Goal: Task Accomplishment & Management: Manage account settings

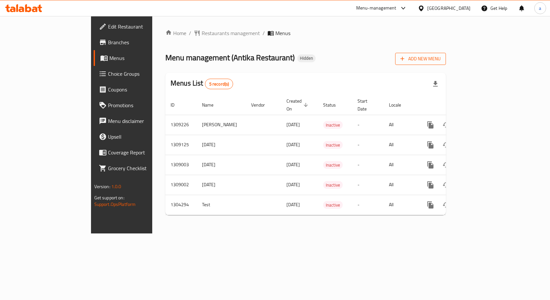
click at [441, 61] on span "Add New Menu" at bounding box center [420, 59] width 40 height 8
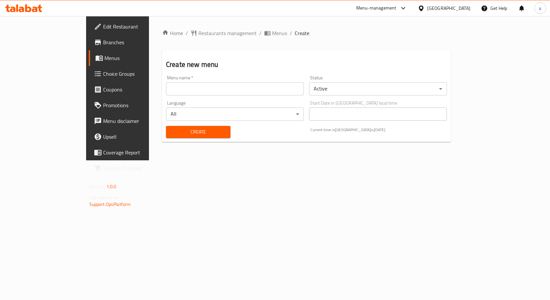
click at [191, 101] on div "Language All ​" at bounding box center [234, 110] width 143 height 25
click at [186, 89] on input "text" at bounding box center [235, 88] width 138 height 13
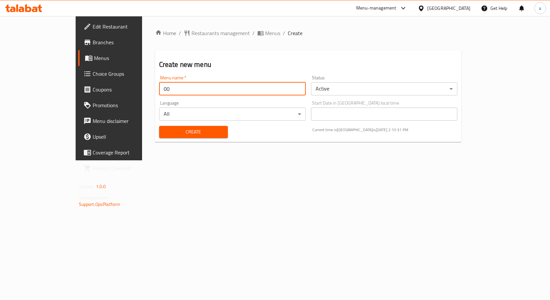
type input "0"
type input "ش"
type input "adham"
click at [367, 97] on body "​ Menu-management Egypt Get Help a Edit Restaurant Branches Menus Choice Groups…" at bounding box center [275, 158] width 550 height 284
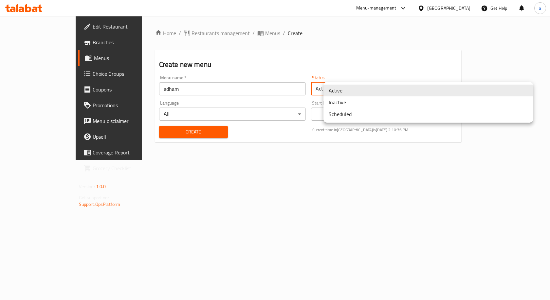
click at [356, 106] on li "Inactive" at bounding box center [429, 102] width 210 height 12
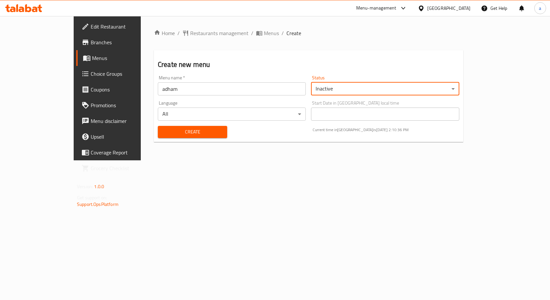
click at [265, 118] on body "​ Menu-management Egypt Get Help a Edit Restaurant Branches Menus Choice Groups…" at bounding box center [275, 158] width 550 height 284
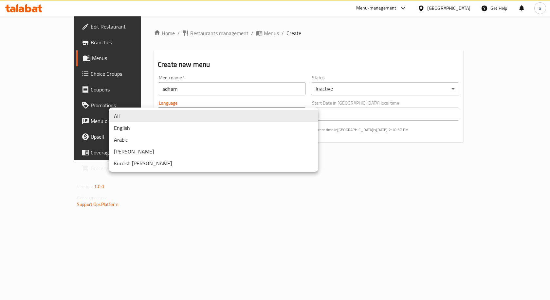
click at [265, 118] on li "All" at bounding box center [214, 116] width 210 height 12
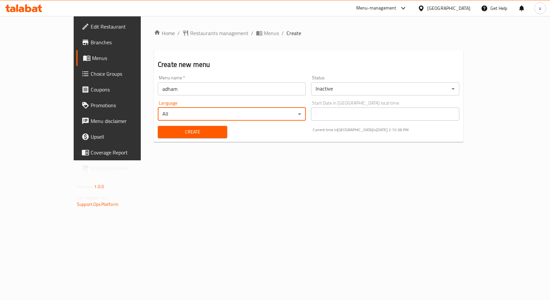
click at [177, 121] on body "​ Menu-management Egypt Get Help a Edit Restaurant Branches Menus Choice Groups…" at bounding box center [275, 158] width 550 height 284
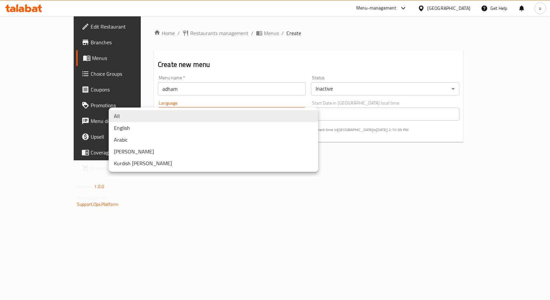
click at [183, 115] on li "All" at bounding box center [214, 116] width 210 height 12
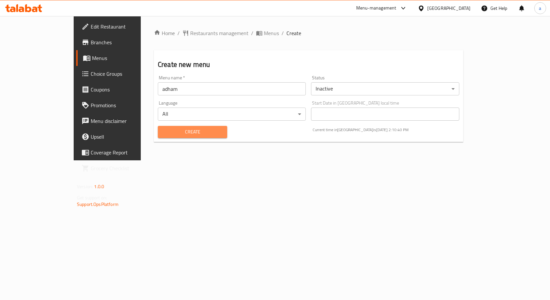
click at [173, 131] on span "Create" at bounding box center [192, 132] width 59 height 8
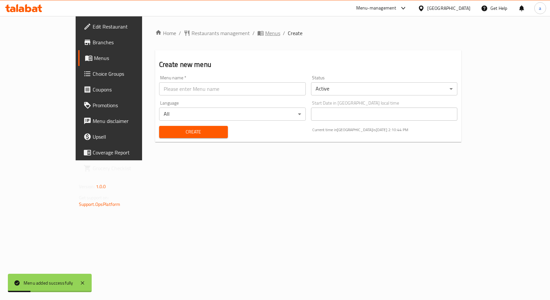
click at [265, 36] on span "Menus" at bounding box center [272, 33] width 15 height 8
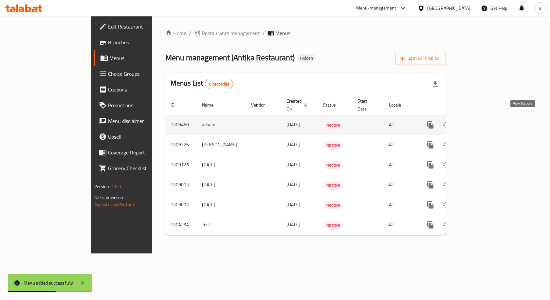
click at [486, 121] on link "enhanced table" at bounding box center [478, 125] width 16 height 16
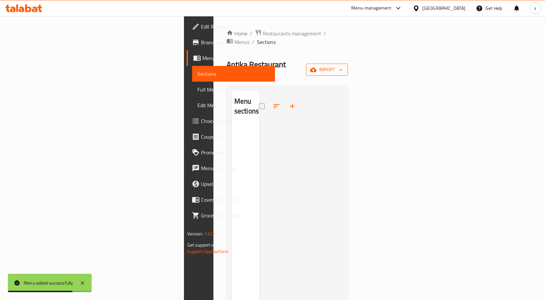
click at [348, 64] on button "import" at bounding box center [327, 70] width 42 height 12
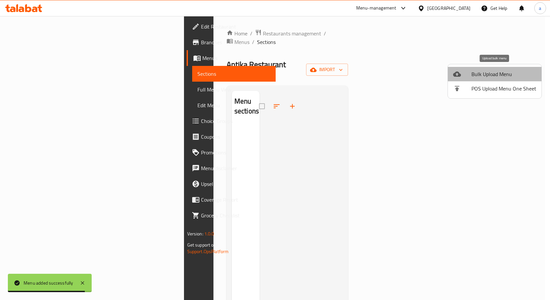
click at [486, 76] on span "Bulk Upload Menu" at bounding box center [504, 74] width 65 height 8
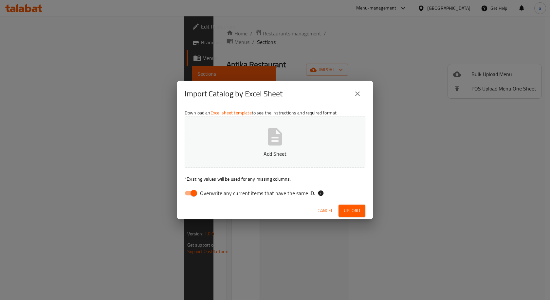
click at [286, 154] on p "Add Sheet" at bounding box center [275, 154] width 160 height 8
click at [351, 210] on span "Upload" at bounding box center [352, 210] width 16 height 8
click at [239, 184] on div "Download an Excel sheet template to see the instructions and required format. a…" at bounding box center [275, 154] width 196 height 95
click at [215, 184] on div "Download an Excel sheet template to see the instructions and required format. a…" at bounding box center [275, 154] width 196 height 95
click at [251, 113] on link "Excel sheet template" at bounding box center [231, 112] width 41 height 9
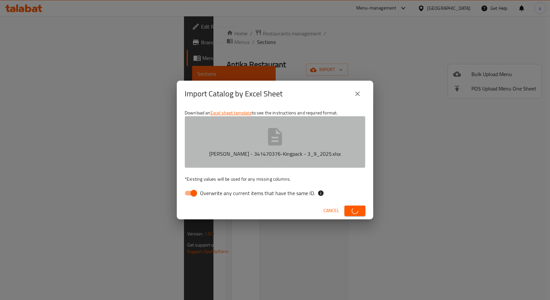
click at [301, 146] on button "adham waled - 341470376-Kingpack - 3_9_2025.xlsx" at bounding box center [275, 142] width 181 height 52
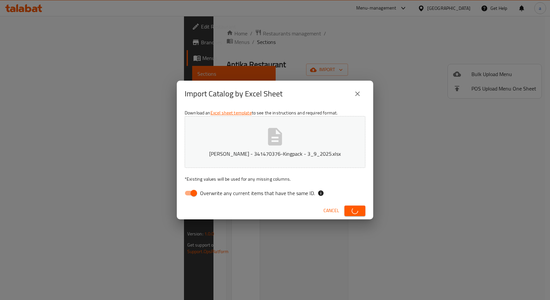
click at [300, 92] on div "Import Catalog by Excel Sheet" at bounding box center [275, 94] width 181 height 16
click at [352, 91] on button "close" at bounding box center [358, 94] width 16 height 16
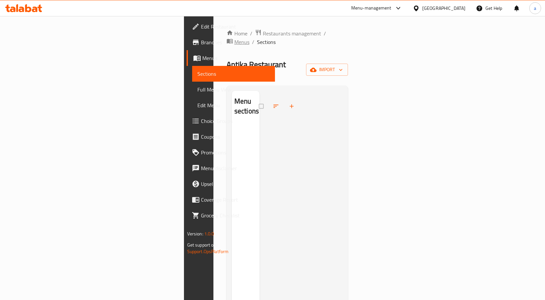
click at [234, 38] on span "Menus" at bounding box center [241, 42] width 15 height 8
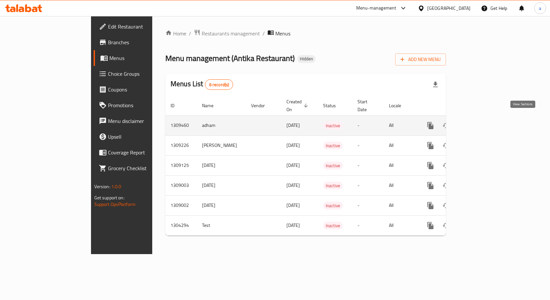
click at [481, 122] on icon "enhanced table" at bounding box center [478, 125] width 6 height 6
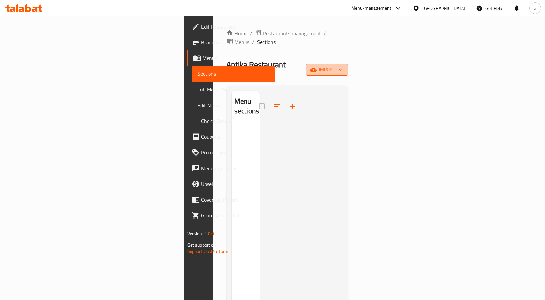
click at [343, 65] on span "import" at bounding box center [326, 69] width 31 height 8
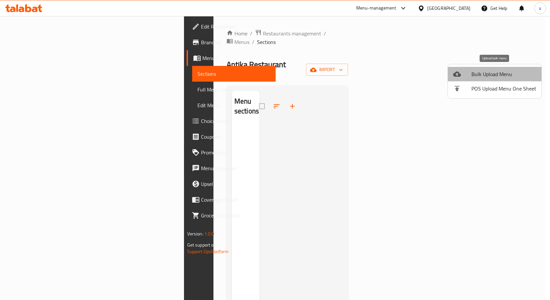
click at [464, 76] on div at bounding box center [462, 74] width 18 height 8
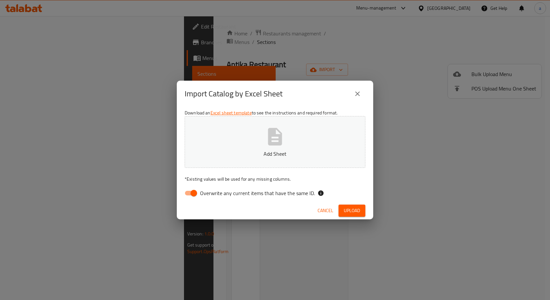
click at [242, 133] on button "Add Sheet" at bounding box center [275, 142] width 181 height 52
click at [194, 191] on input "Overwrite any current items that have the same ID." at bounding box center [193, 193] width 37 height 12
checkbox input "false"
click at [348, 216] on button "Upload" at bounding box center [352, 210] width 27 height 12
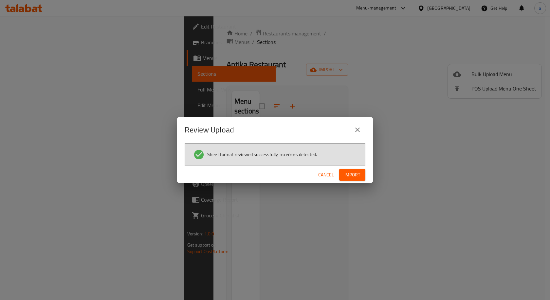
click at [342, 174] on button "Import" at bounding box center [352, 175] width 26 height 12
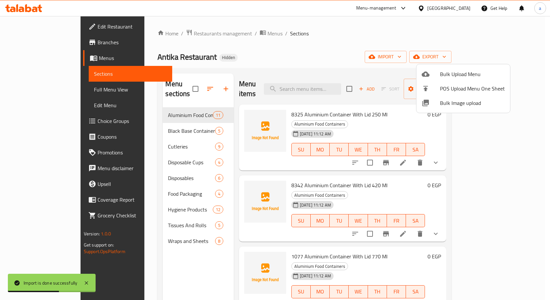
click at [58, 94] on div at bounding box center [275, 150] width 550 height 300
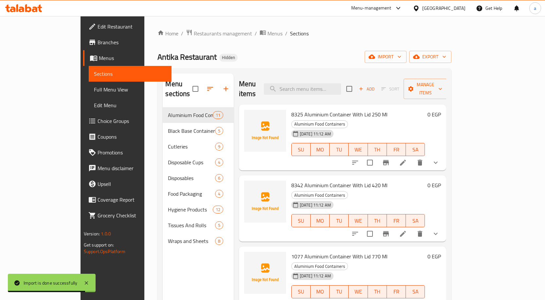
click at [94, 93] on span "Full Menu View" at bounding box center [130, 89] width 72 height 8
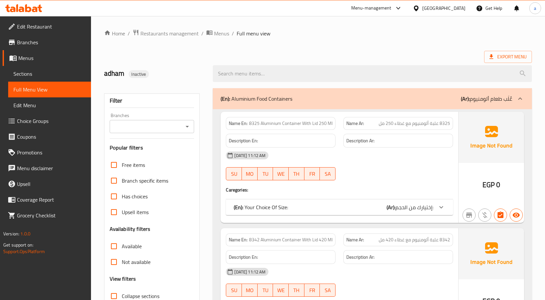
click at [315, 126] on span "8325 Aluminium Container With Lid 250 Ml" at bounding box center [290, 123] width 83 height 7
click at [322, 126] on span "8325 Aluminium Container With Lid 250 Ml" at bounding box center [290, 123] width 83 height 7
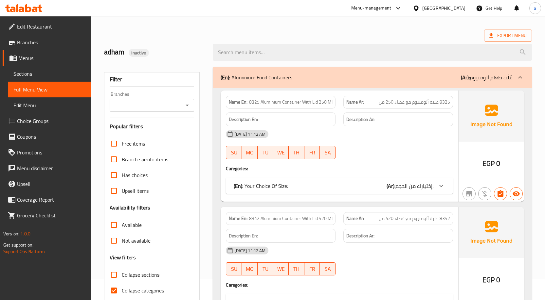
scroll to position [33, 0]
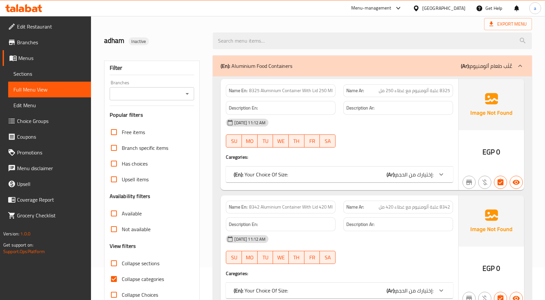
click at [419, 179] on span "إختيارك من الحجم:" at bounding box center [415, 174] width 38 height 10
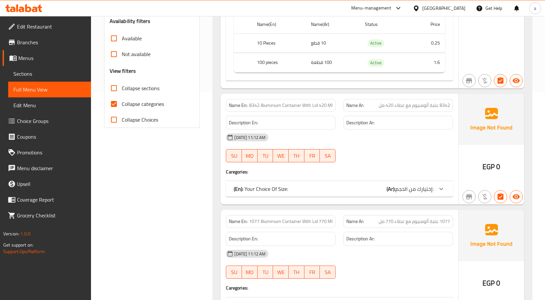
scroll to position [295, 0]
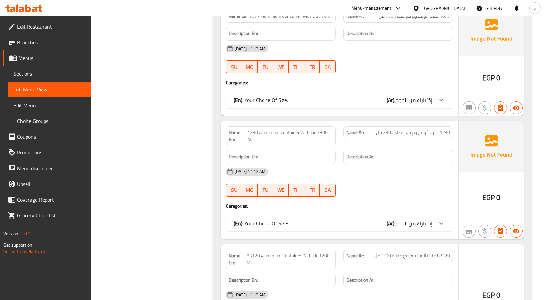
scroll to position [491, 0]
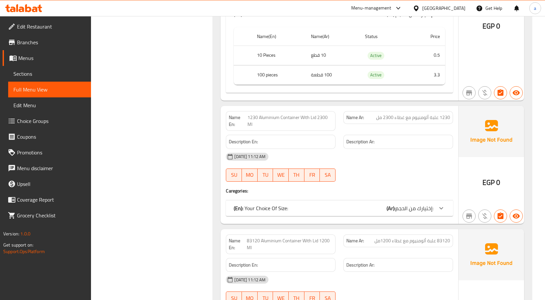
scroll to position [589, 0]
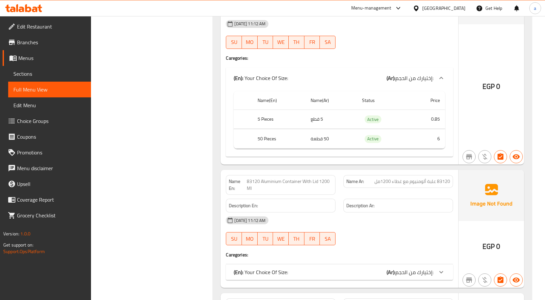
scroll to position [720, 0]
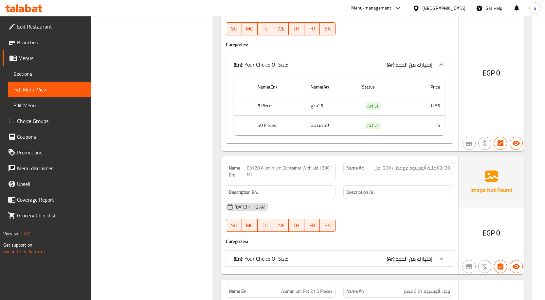
click at [385, 171] on span "83120 علبة ألومنيوم مع غطاء 1200مل" at bounding box center [413, 167] width 76 height 7
click at [358, 185] on div "Name Ar: 83120 علبة ألومنيوم مع غطاء 1200مل" at bounding box center [399, 171] width 118 height 28
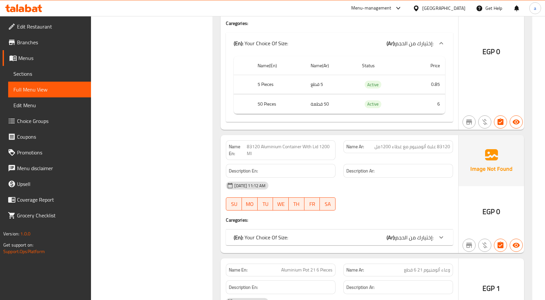
scroll to position [753, 0]
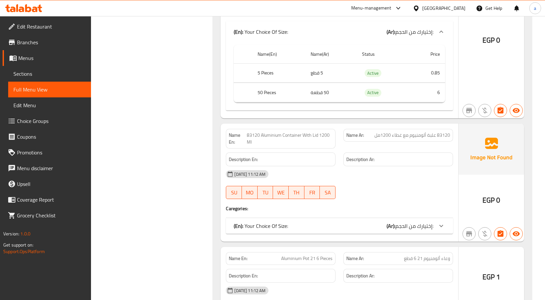
click at [370, 229] on div "Name En: 83120 Aluminium Container With Lid 1200 Ml Name Ar: 83120 علبة ألومنيو…" at bounding box center [340, 182] width 238 height 118
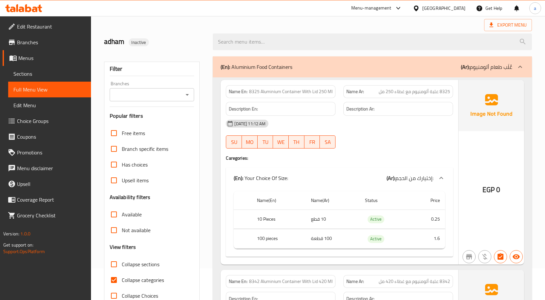
scroll to position [98, 0]
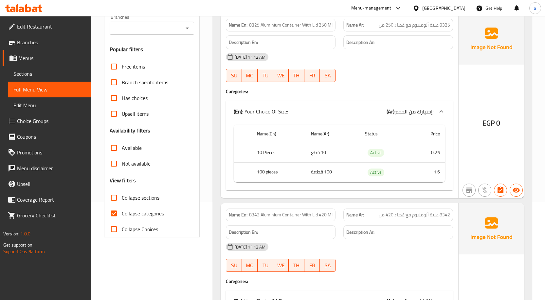
click at [31, 71] on span "Sections" at bounding box center [49, 74] width 72 height 8
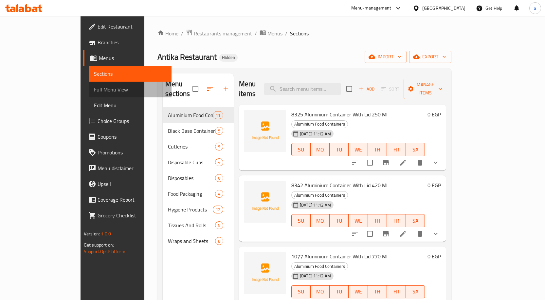
click at [94, 90] on span "Full Menu View" at bounding box center [130, 89] width 72 height 8
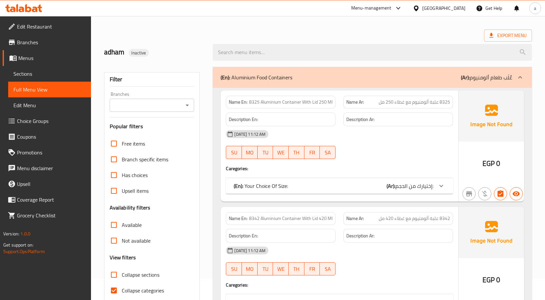
scroll to position [33, 0]
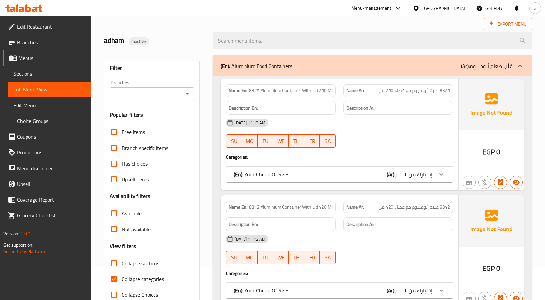
click at [497, 74] on div "(En): Aluminium Food Containers (Ar): عُلَب طعام ألومنيوم" at bounding box center [372, 65] width 319 height 21
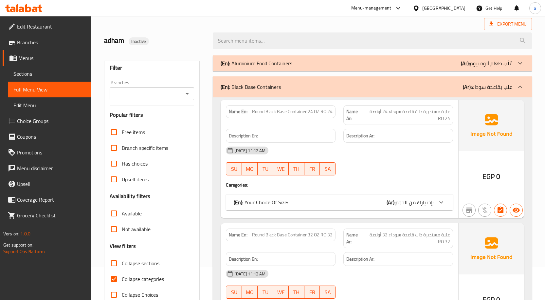
click at [505, 86] on p "(Ar): علب بقاعدة سوداء" at bounding box center [487, 87] width 49 height 8
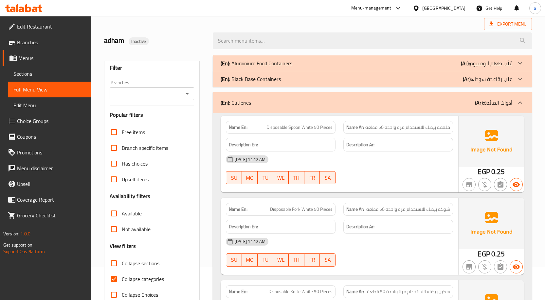
click at [496, 106] on p "(Ar): أدوات المائدة" at bounding box center [493, 103] width 37 height 8
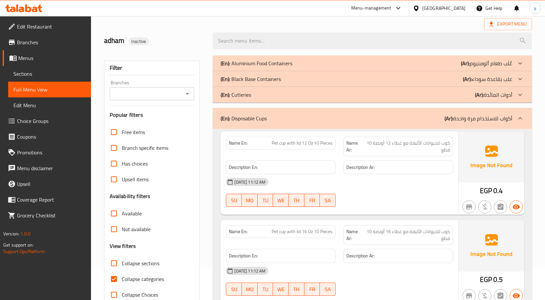
click at [499, 122] on p "(Ar): أكواب للاستخدام مرة واحدة" at bounding box center [479, 118] width 68 height 8
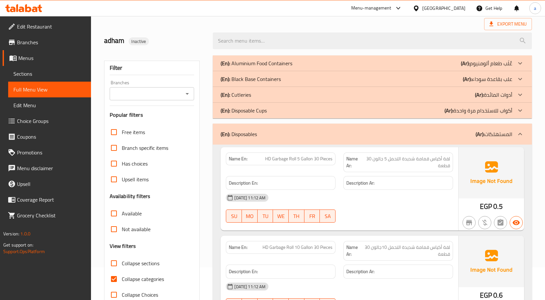
click at [491, 134] on p "(Ar): المستهلكات" at bounding box center [494, 134] width 37 height 8
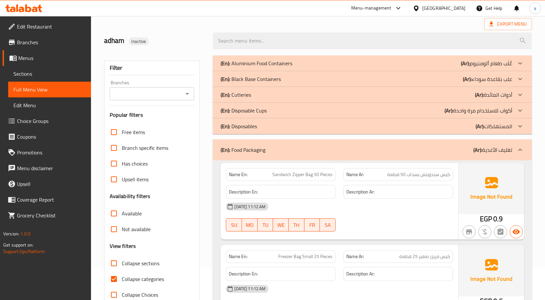
scroll to position [98, 0]
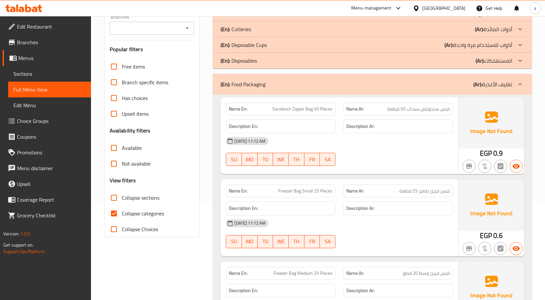
click at [490, 88] on p "(Ar): تغليف الأغذية" at bounding box center [492, 84] width 39 height 8
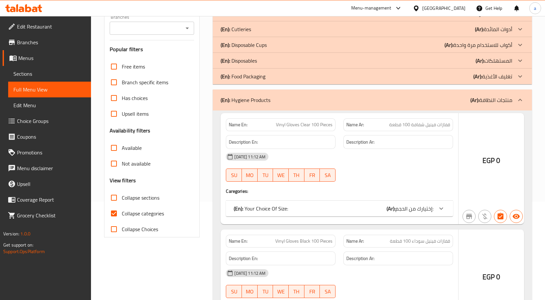
scroll to position [131, 0]
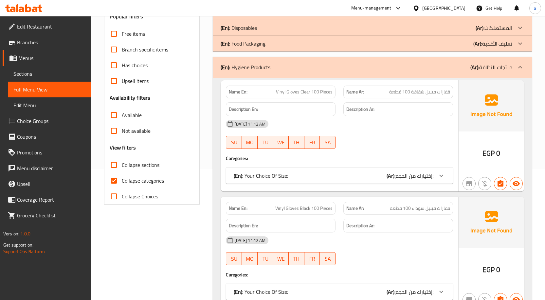
click at [488, 78] on div "(En): Hygiene Products (Ar): منتجات النظافة" at bounding box center [372, 67] width 319 height 21
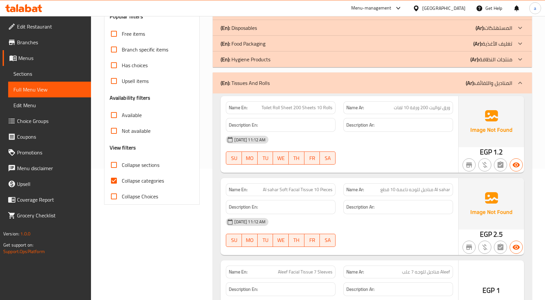
scroll to position [164, 0]
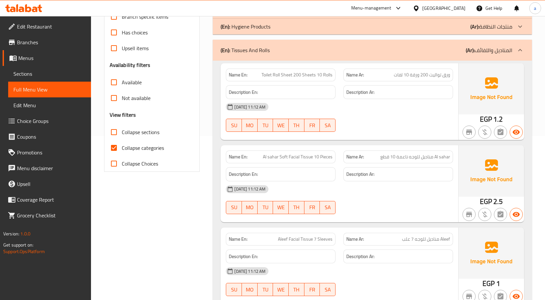
click at [479, 54] on p "(Ar): المناديل واللفائف" at bounding box center [489, 50] width 46 height 8
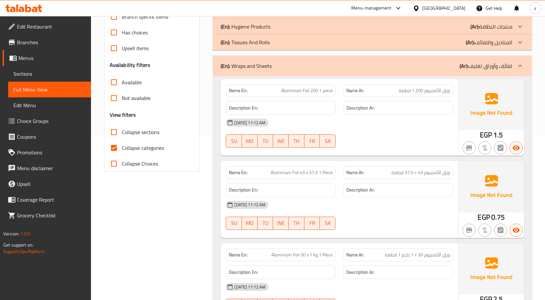
click at [470, 76] on div "(En): Wraps and Sheets (Ar): لفائف وأوراق تغليف" at bounding box center [372, 65] width 319 height 21
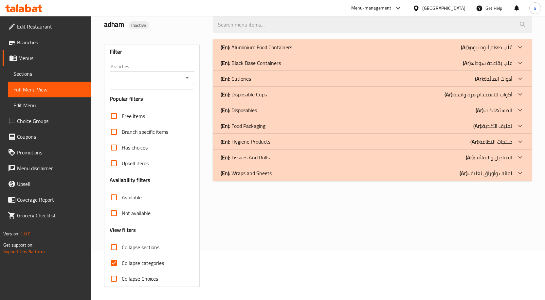
scroll to position [59, 0]
click at [261, 43] on p "(En): Aluminium Food Containers" at bounding box center [257, 47] width 72 height 8
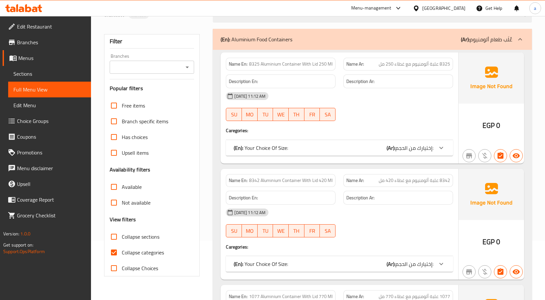
click at [425, 153] on span "إختيارك من الحجم:" at bounding box center [415, 148] width 38 height 10
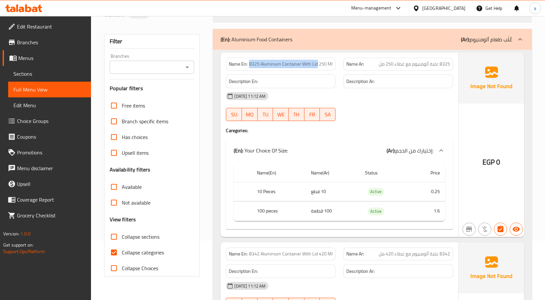
drag, startPoint x: 248, startPoint y: 64, endPoint x: 317, endPoint y: 71, distance: 69.5
click at [317, 70] on div "Name En: 8325 Aluminium Container With Lid 250 Ml" at bounding box center [281, 64] width 110 height 13
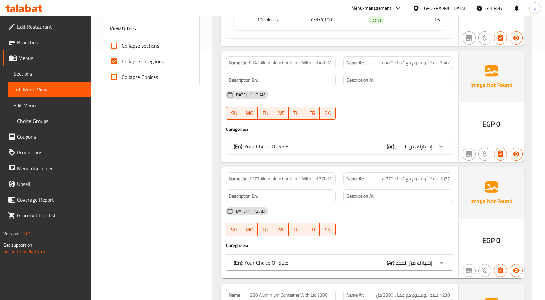
scroll to position [256, 0]
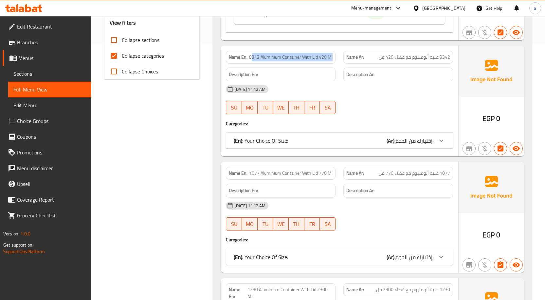
drag, startPoint x: 252, startPoint y: 62, endPoint x: 334, endPoint y: 62, distance: 81.5
click at [334, 61] on div "Name En: 8342 Aluminium Container With Lid 420 Ml" at bounding box center [281, 57] width 110 height 13
click at [292, 61] on span "8342 Aluminium Container With Lid 420 Ml" at bounding box center [290, 57] width 83 height 7
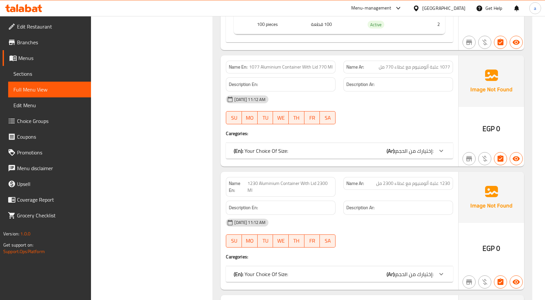
scroll to position [452, 0]
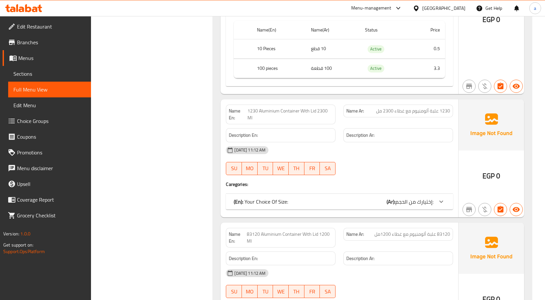
scroll to position [583, 0]
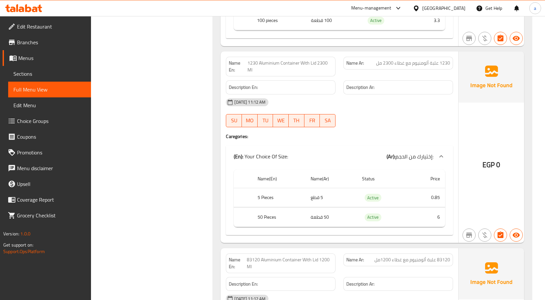
scroll to position [649, 0]
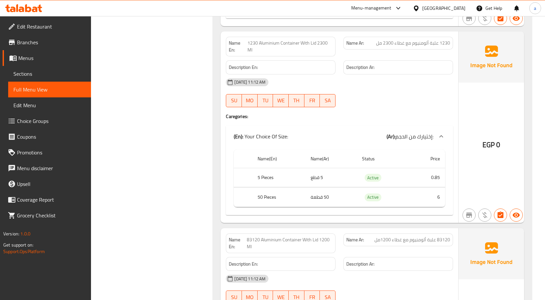
drag, startPoint x: 310, startPoint y: 193, endPoint x: 320, endPoint y: 193, distance: 9.2
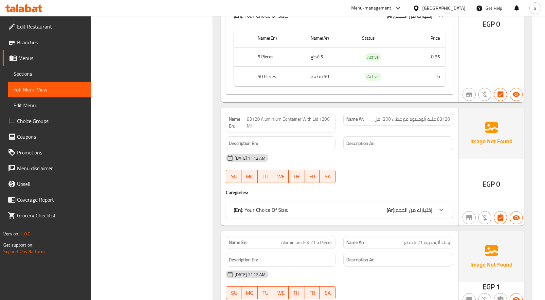
scroll to position [780, 0]
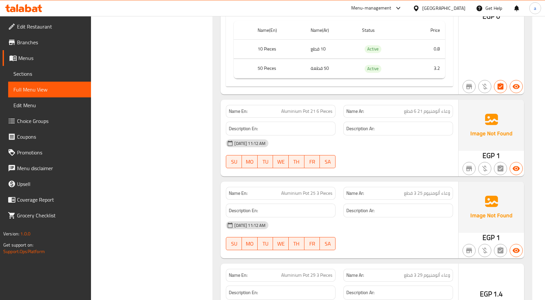
scroll to position [976, 0]
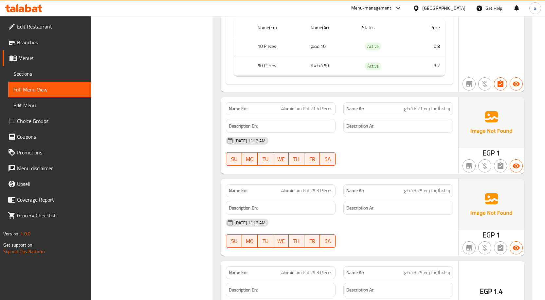
click at [376, 148] on div "[DATE] 11:12 AM" at bounding box center [339, 141] width 235 height 16
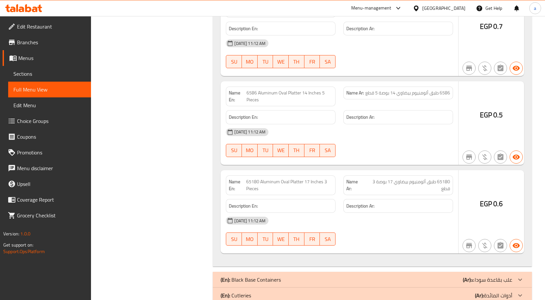
scroll to position [1336, 0]
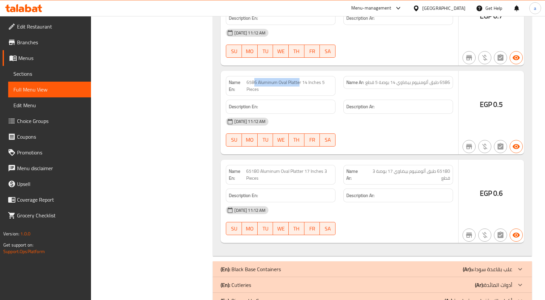
drag, startPoint x: 254, startPoint y: 102, endPoint x: 299, endPoint y: 101, distance: 45.2
click at [299, 93] on span "6586 Aluminum Oval Platter 14 Inches 5 Pieces" at bounding box center [290, 86] width 86 height 14
click at [298, 93] on span "6586 Aluminum Oval Platter 14 Inches 5 Pieces" at bounding box center [290, 86] width 86 height 14
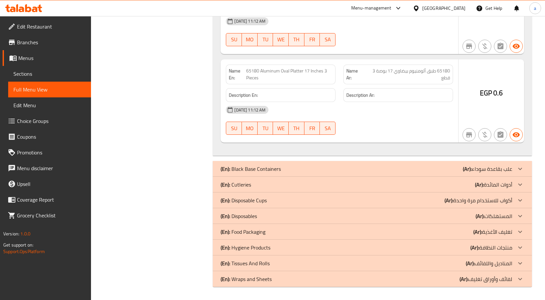
scroll to position [1459, 0]
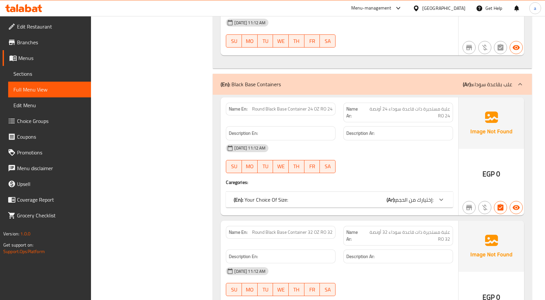
scroll to position [1524, 0]
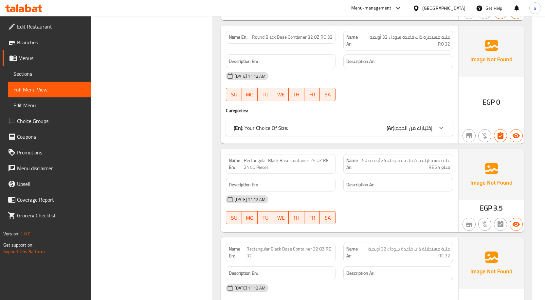
scroll to position [1819, 0]
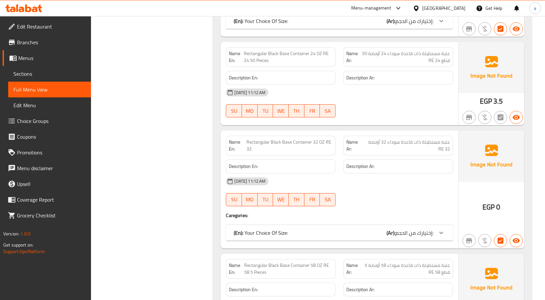
scroll to position [1917, 0]
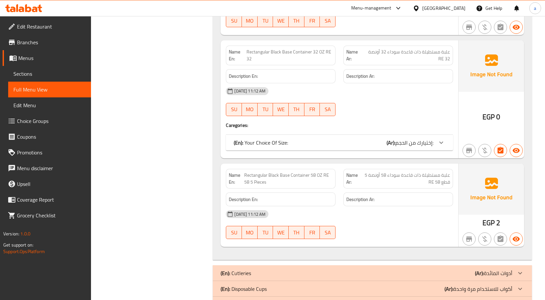
scroll to position [2015, 0]
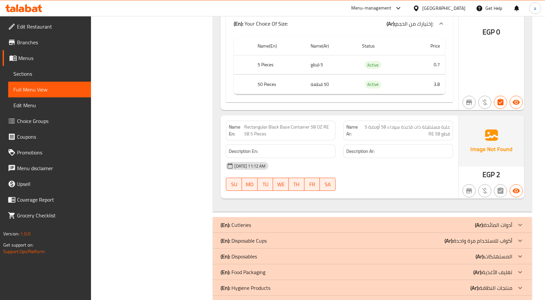
scroll to position [2114, 0]
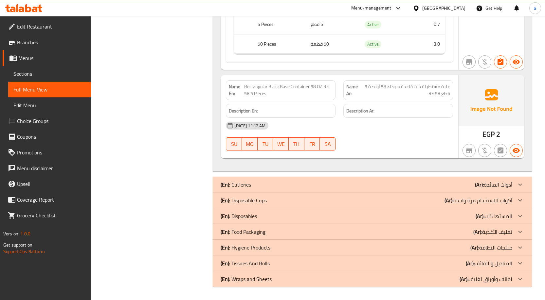
scroll to position [2180, 0]
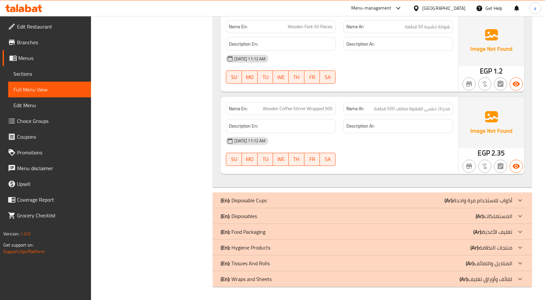
scroll to position [2944, 0]
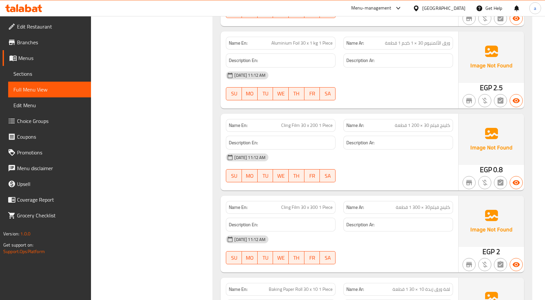
scroll to position [3331, 0]
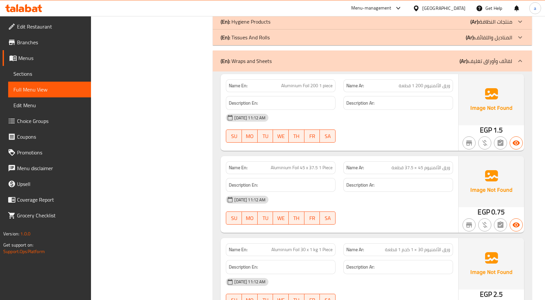
scroll to position [3037, 0]
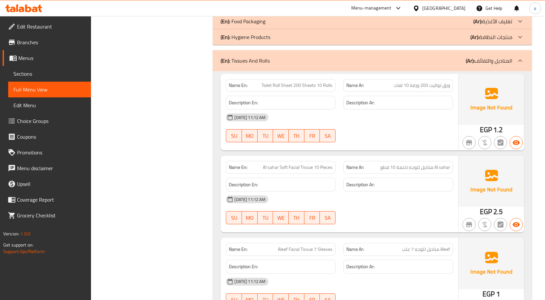
scroll to position [3135, 0]
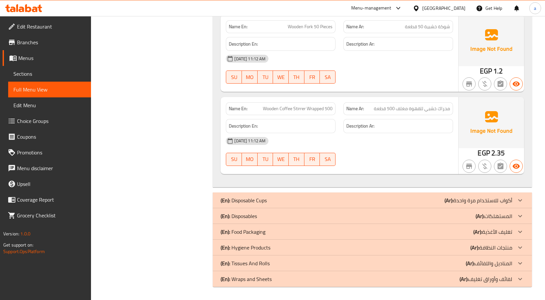
scroll to position [2944, 0]
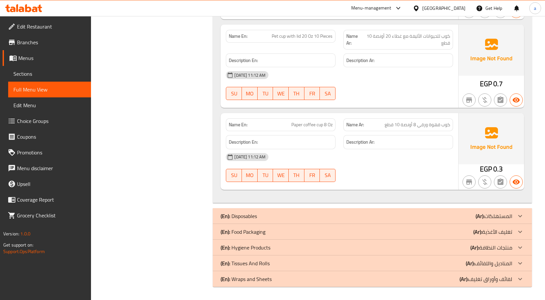
scroll to position [3314, 0]
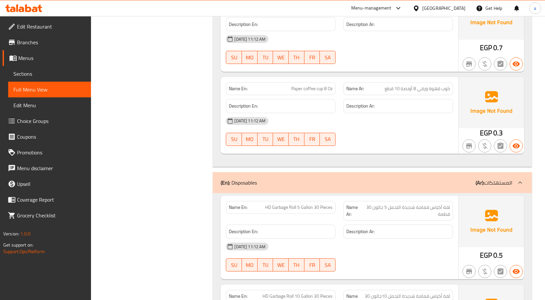
scroll to position [3445, 0]
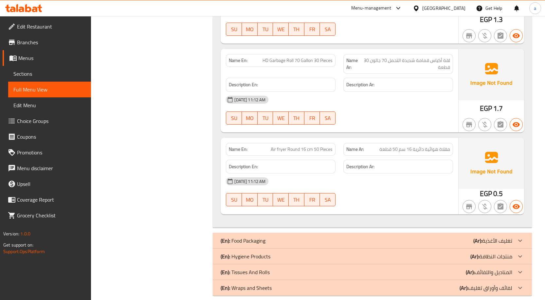
scroll to position [3860, 0]
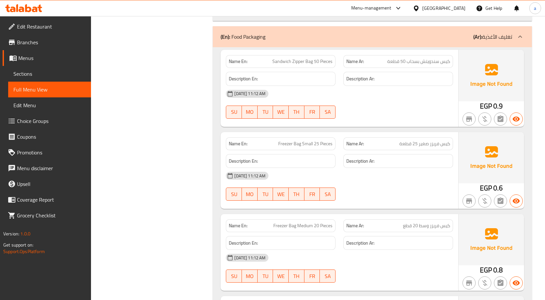
scroll to position [4024, 0]
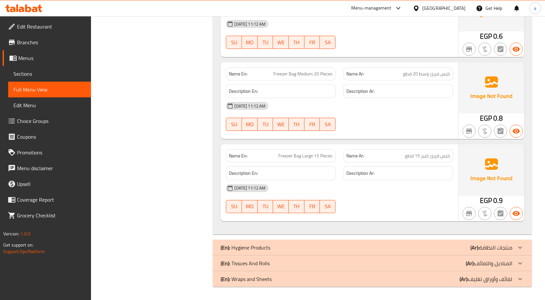
scroll to position [4211, 0]
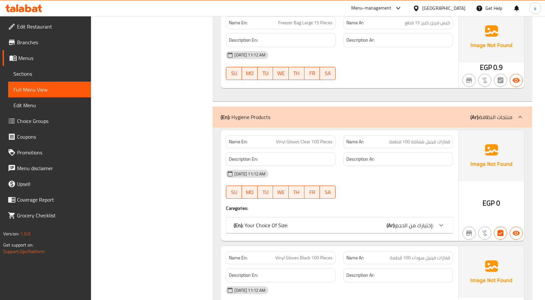
scroll to position [4309, 0]
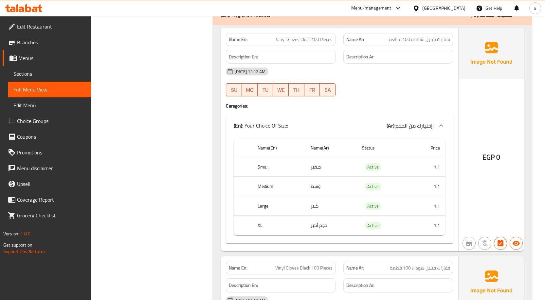
scroll to position [4440, 0]
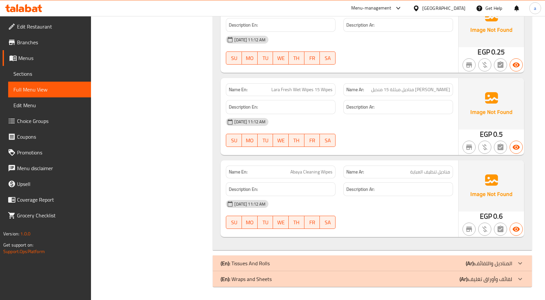
scroll to position [5502, 0]
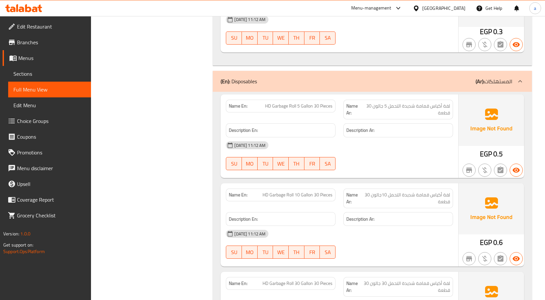
scroll to position [0, 0]
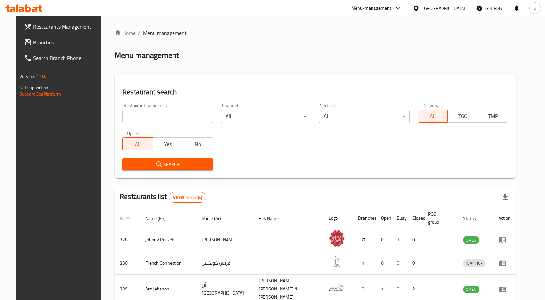
click at [357, 11] on div "Menu-management" at bounding box center [371, 8] width 40 height 8
click at [329, 94] on div "Product Information Management" at bounding box center [340, 87] width 78 height 15
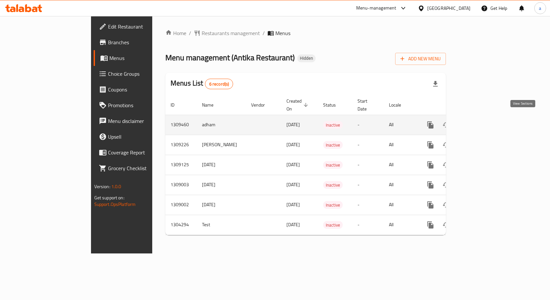
click at [486, 125] on link "enhanced table" at bounding box center [478, 125] width 16 height 16
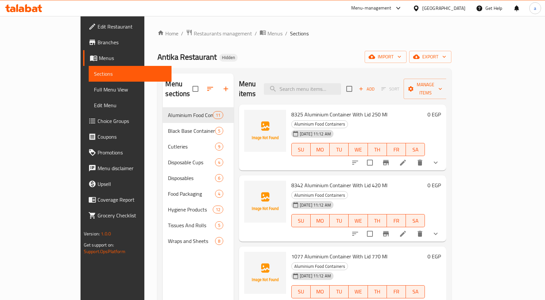
click at [452, 65] on div "Home / Restaurants management / Menus / Sections Antika Restaurant Hidden impor…" at bounding box center [304, 203] width 294 height 349
click at [452, 63] on button "export" at bounding box center [430, 57] width 42 height 12
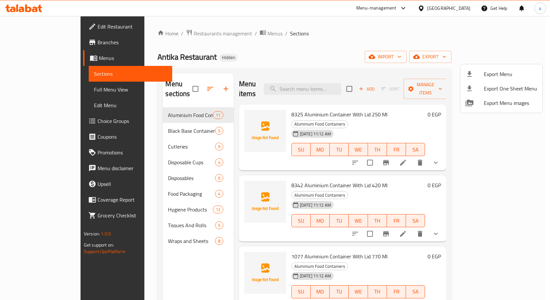
click at [472, 62] on div at bounding box center [275, 150] width 550 height 300
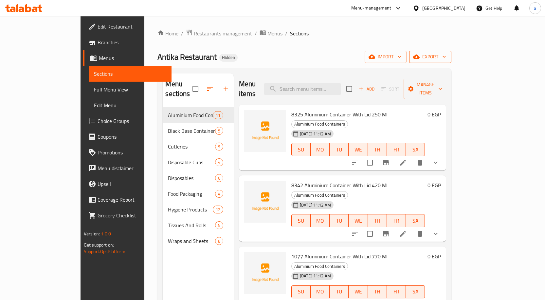
click at [446, 58] on span "export" at bounding box center [431, 57] width 32 height 8
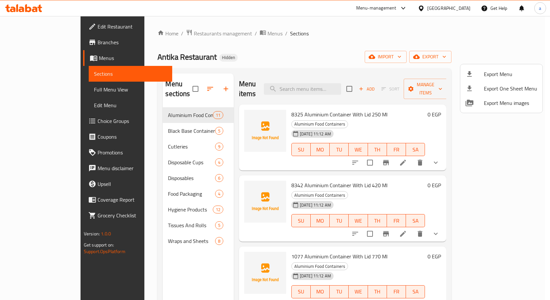
click at [470, 60] on div at bounding box center [275, 150] width 550 height 300
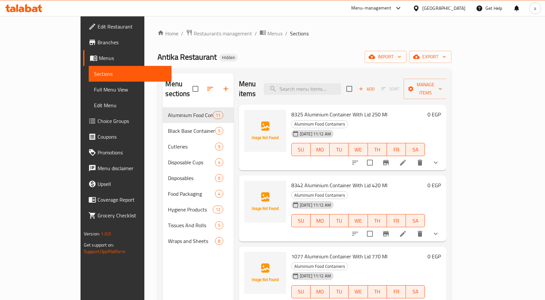
click at [401, 60] on span "import" at bounding box center [385, 57] width 31 height 8
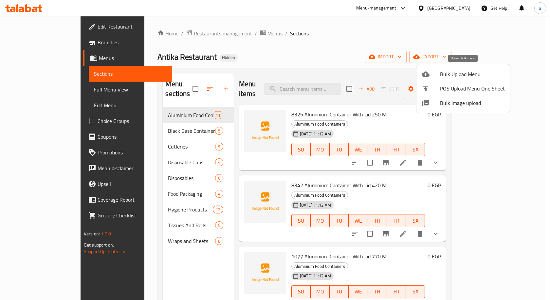
click at [474, 73] on span "Bulk Upload Menu" at bounding box center [472, 74] width 65 height 8
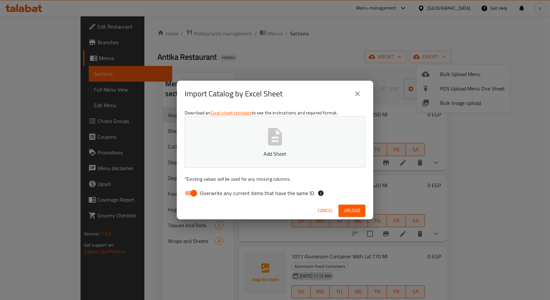
click at [274, 145] on icon "button" at bounding box center [275, 136] width 21 height 21
click at [355, 211] on span "Upload" at bounding box center [352, 210] width 16 height 8
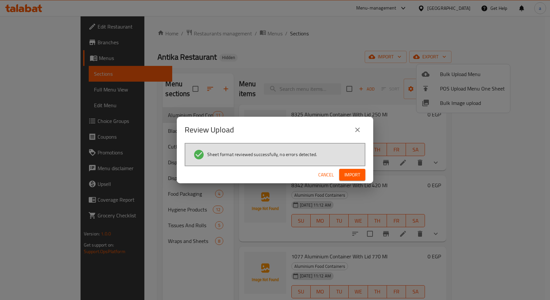
click at [345, 170] on button "Import" at bounding box center [352, 175] width 26 height 12
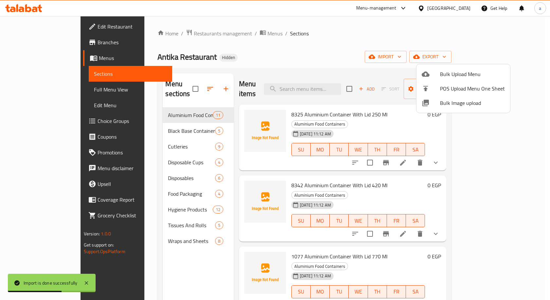
click at [254, 90] on div at bounding box center [275, 150] width 550 height 300
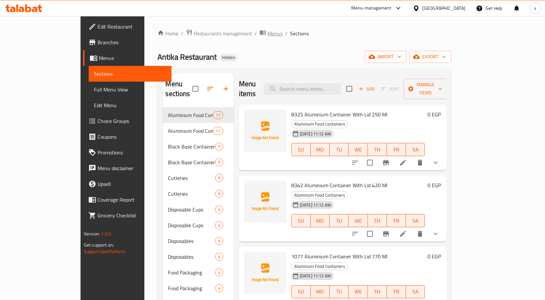
click at [268, 33] on span "Menus" at bounding box center [275, 33] width 15 height 8
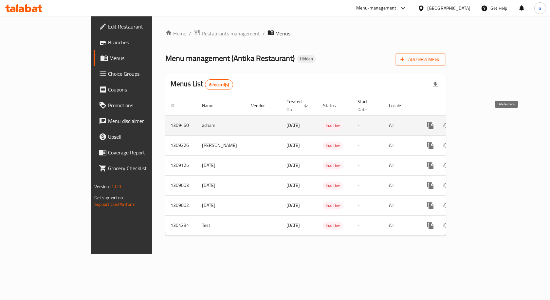
click at [464, 122] on icon "enhanced table" at bounding box center [462, 125] width 5 height 6
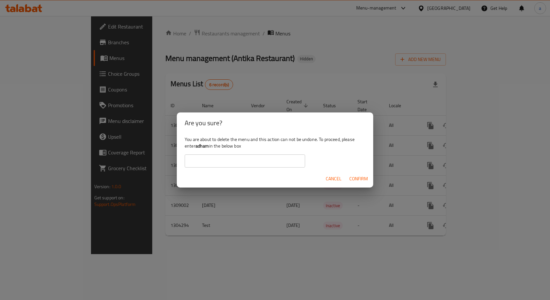
click at [208, 161] on input "text" at bounding box center [245, 160] width 120 height 13
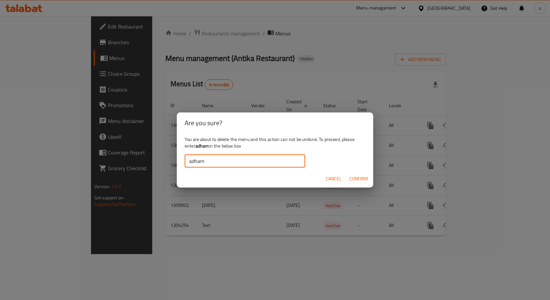
type input "adham"
click at [355, 180] on span "Confirm" at bounding box center [358, 179] width 19 height 8
